Goal: Navigation & Orientation: Find specific page/section

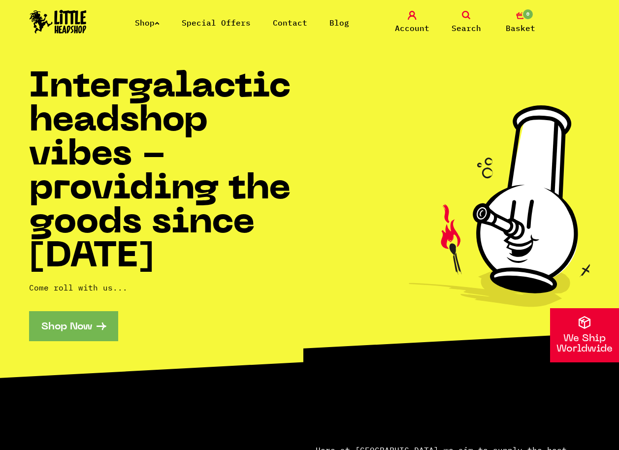
click at [152, 24] on link "Shop" at bounding box center [147, 23] width 25 height 10
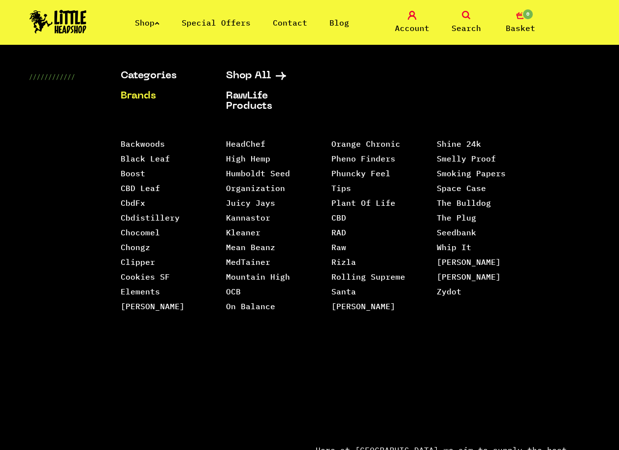
click at [143, 99] on link "Brands" at bounding box center [161, 96] width 81 height 10
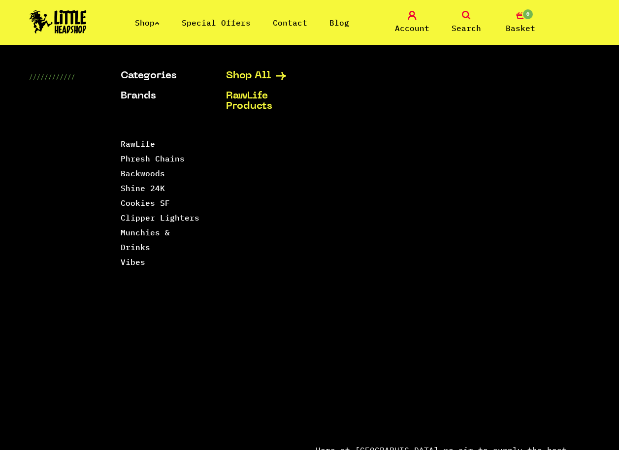
click at [265, 76] on link "Shop All" at bounding box center [266, 76] width 81 height 10
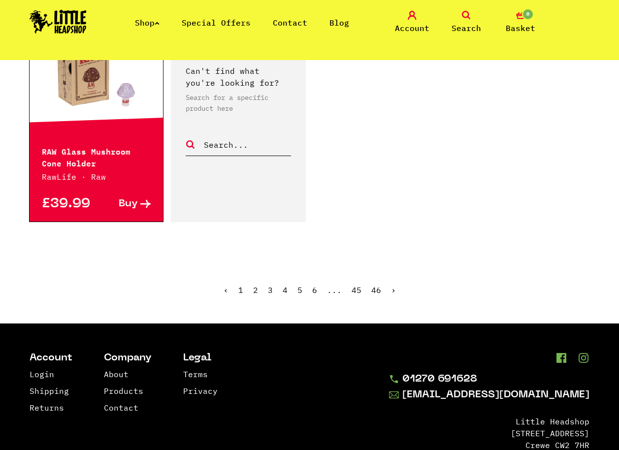
scroll to position [1623, 0]
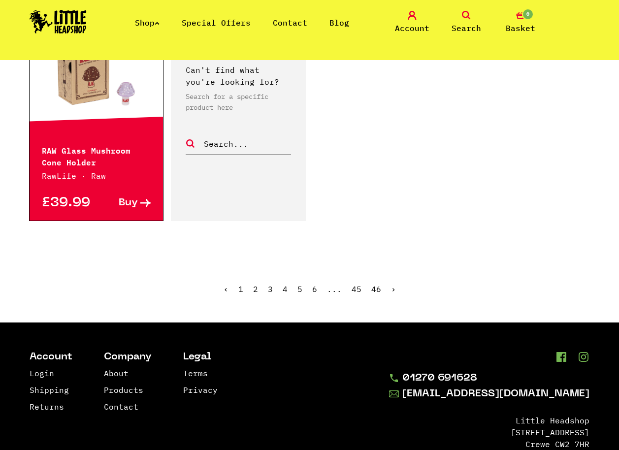
click at [259, 275] on ul "‹ 1 2 3 4 5 6 ... 45 46 ›" at bounding box center [309, 296] width 561 height 42
click at [256, 284] on link "2" at bounding box center [255, 289] width 5 height 10
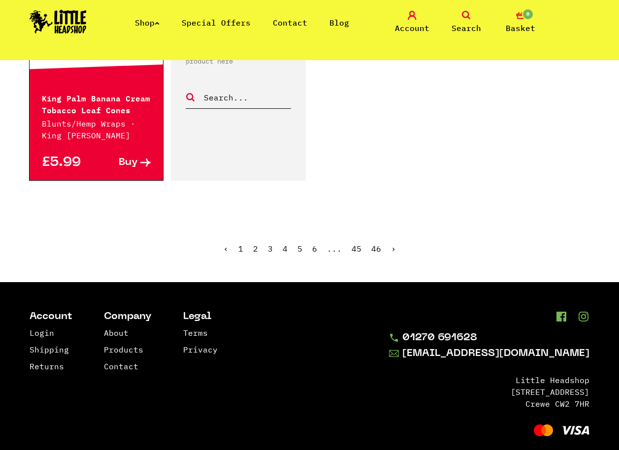
scroll to position [1636, 0]
